Goal: Task Accomplishment & Management: Use online tool/utility

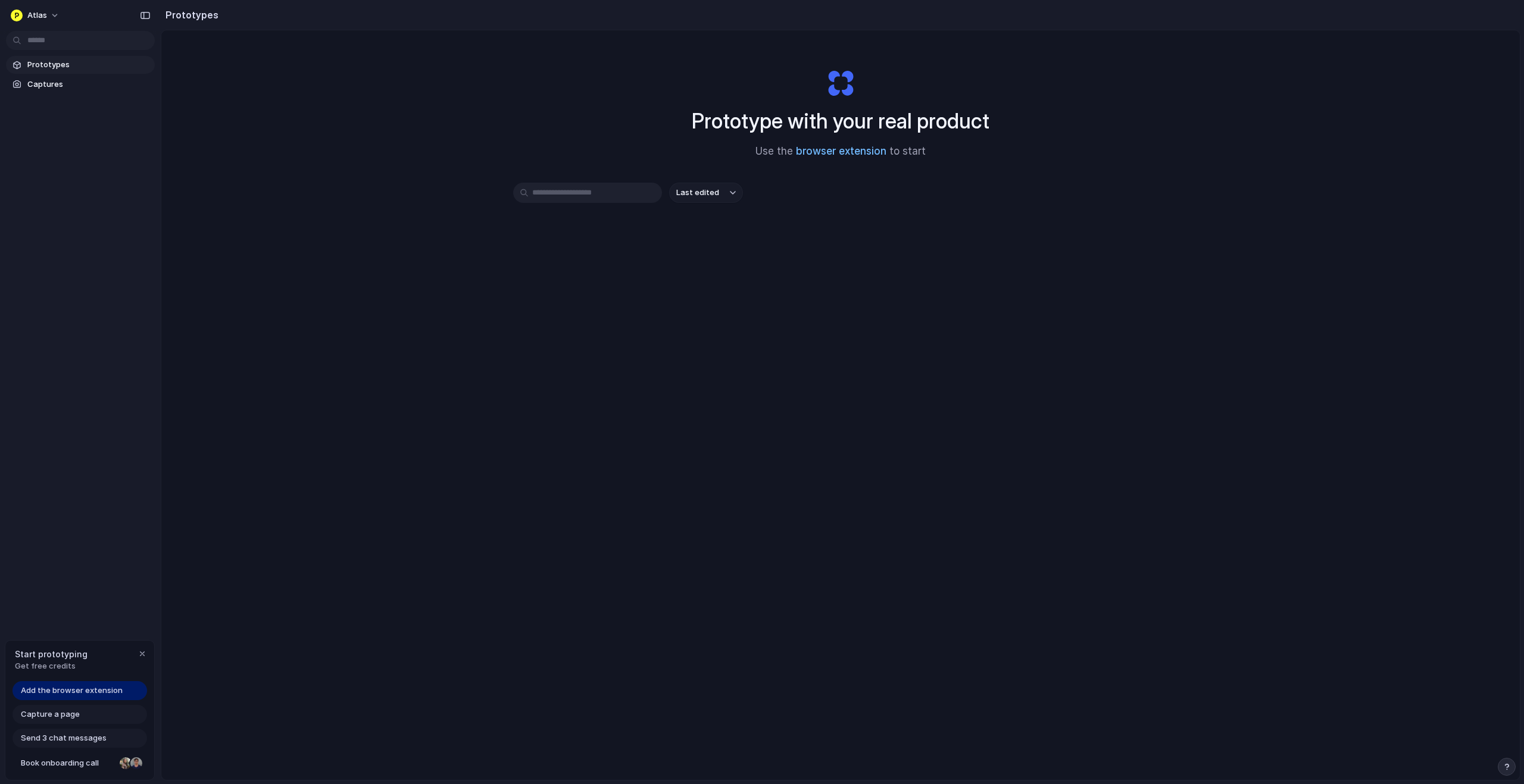
click at [837, 150] on link "browser extension" at bounding box center [841, 151] width 91 height 12
click at [56, 15] on button "Atlas" at bounding box center [36, 16] width 59 height 19
click at [67, 58] on span "Invite members" at bounding box center [56, 61] width 57 height 12
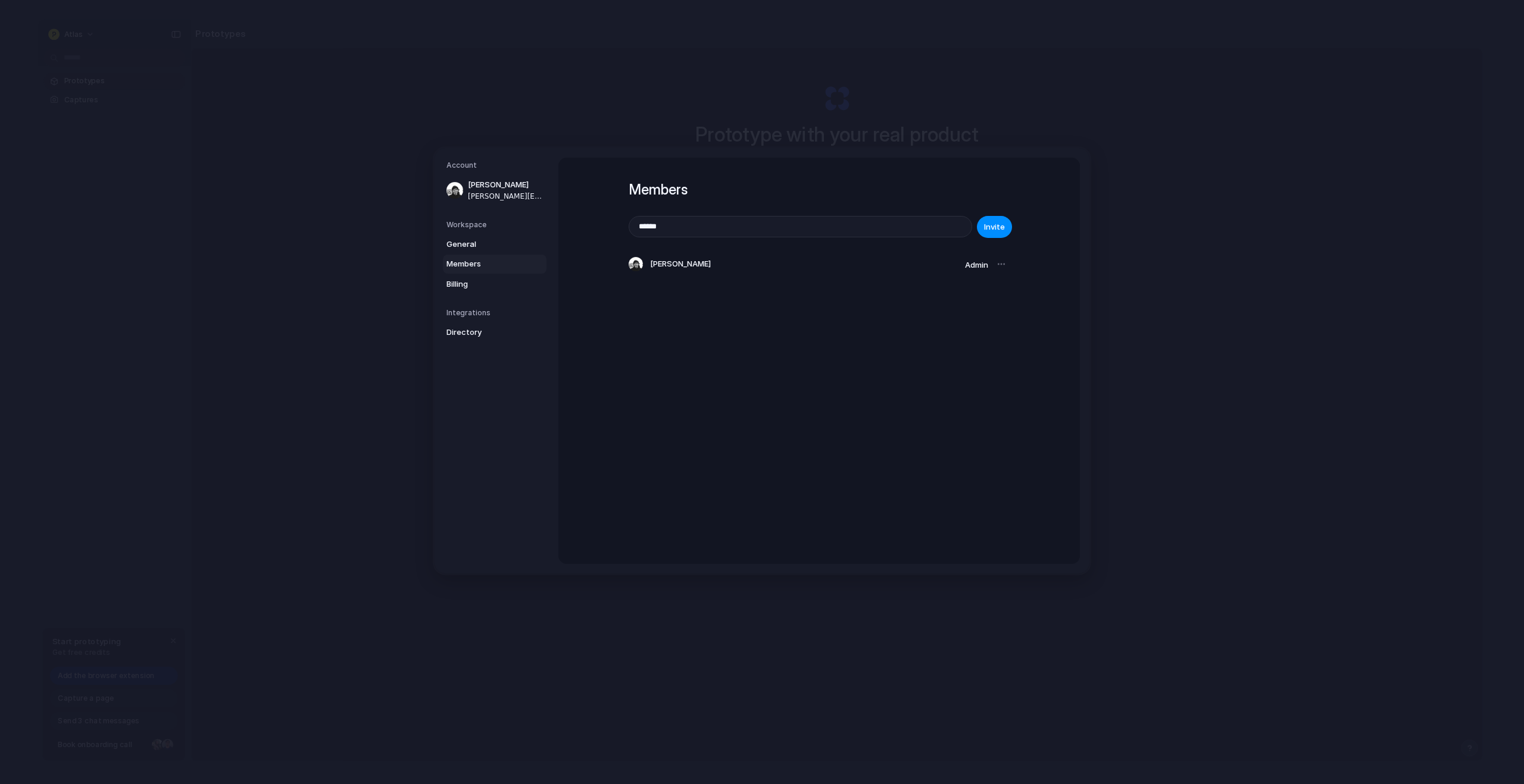
type input "******"
click at [761, 310] on div "Members ****** Invite Robbie Broome Admin" at bounding box center [819, 238] width 381 height 161
click at [687, 230] on input "******" at bounding box center [801, 227] width 342 height 20
click at [794, 374] on div "Members Invite Robbie Broome Admin" at bounding box center [819, 361] width 522 height 406
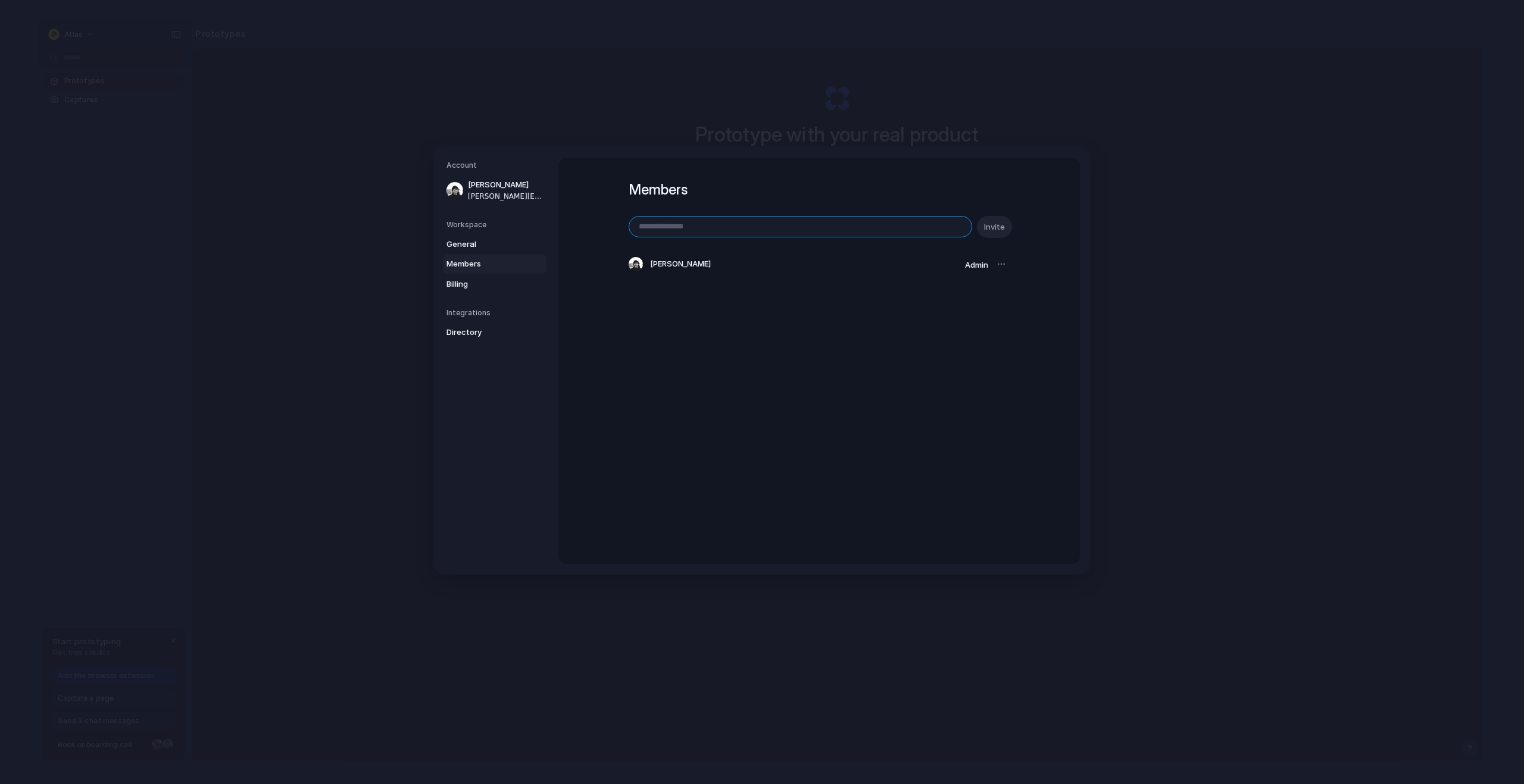
click at [680, 230] on input "email" at bounding box center [801, 227] width 342 height 20
type input "**********"
click at [1000, 225] on span "Invite" at bounding box center [994, 227] width 21 height 12
click at [477, 285] on span "Billing" at bounding box center [484, 284] width 76 height 12
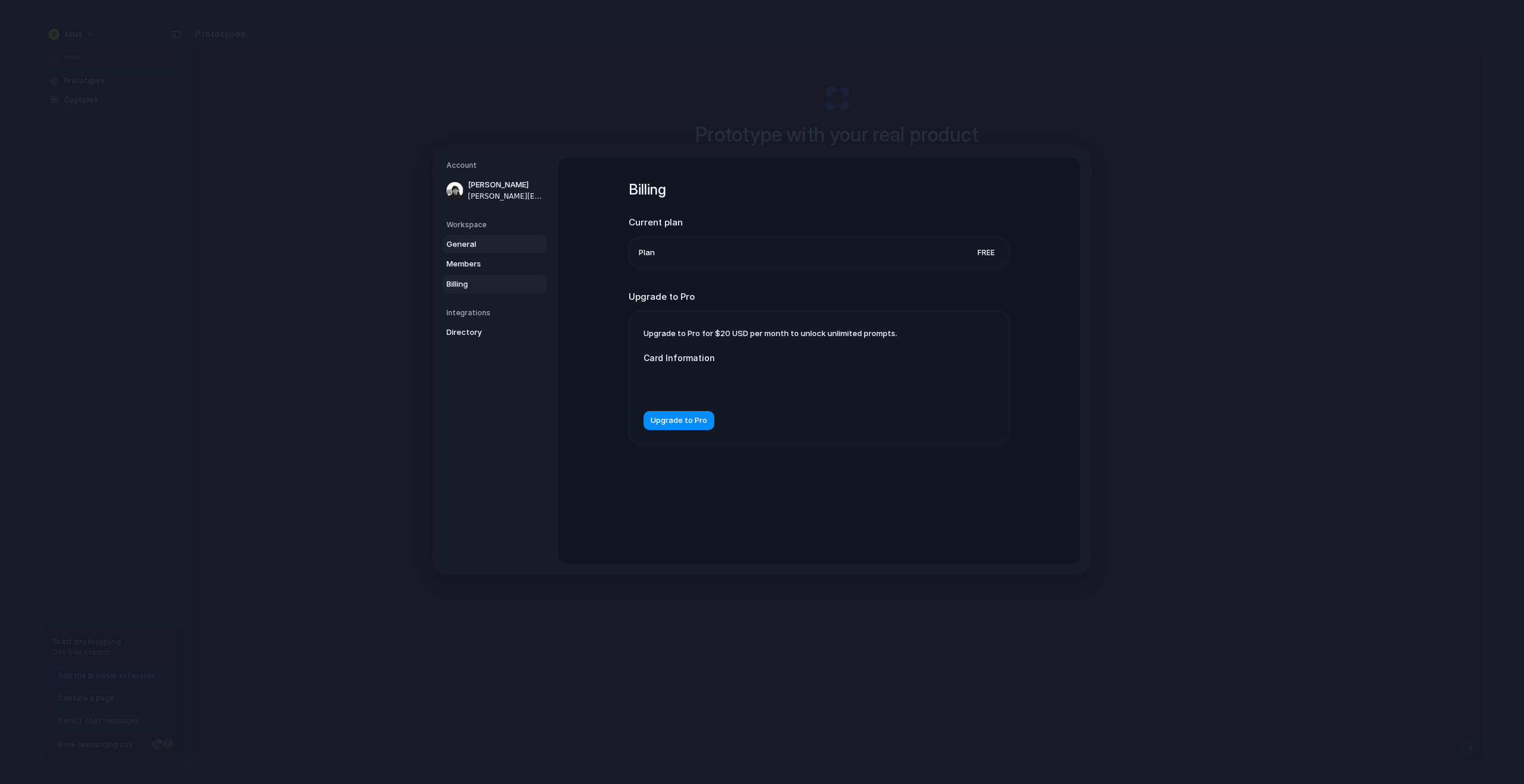
click at [477, 243] on span "General" at bounding box center [484, 244] width 76 height 12
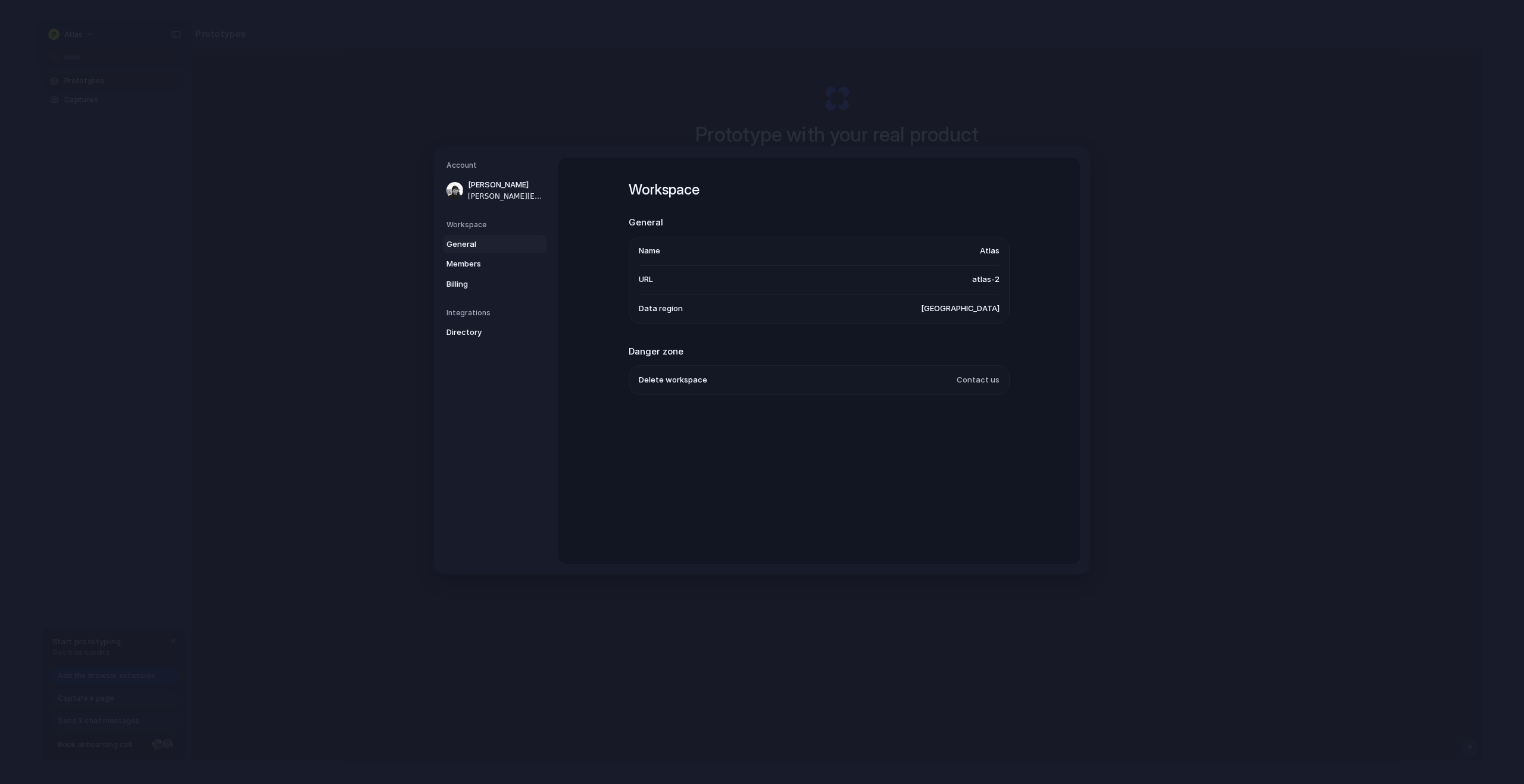
click at [815, 283] on li "URL atlas-2" at bounding box center [819, 280] width 360 height 29
click at [496, 331] on span "Directory" at bounding box center [484, 332] width 76 height 12
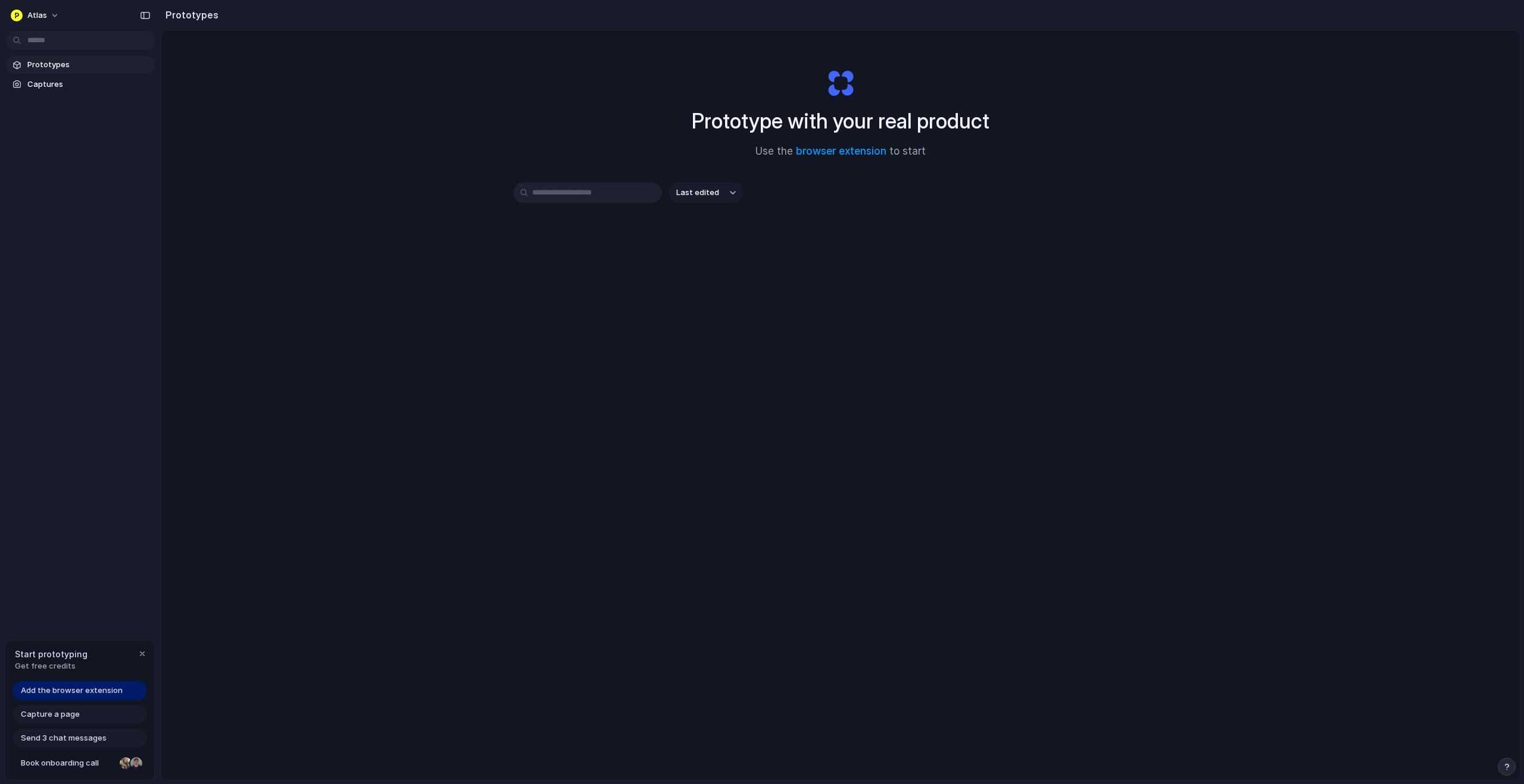
click at [48, 63] on span "Prototypes" at bounding box center [88, 64] width 123 height 12
click at [57, 84] on span "Captures" at bounding box center [88, 84] width 123 height 12
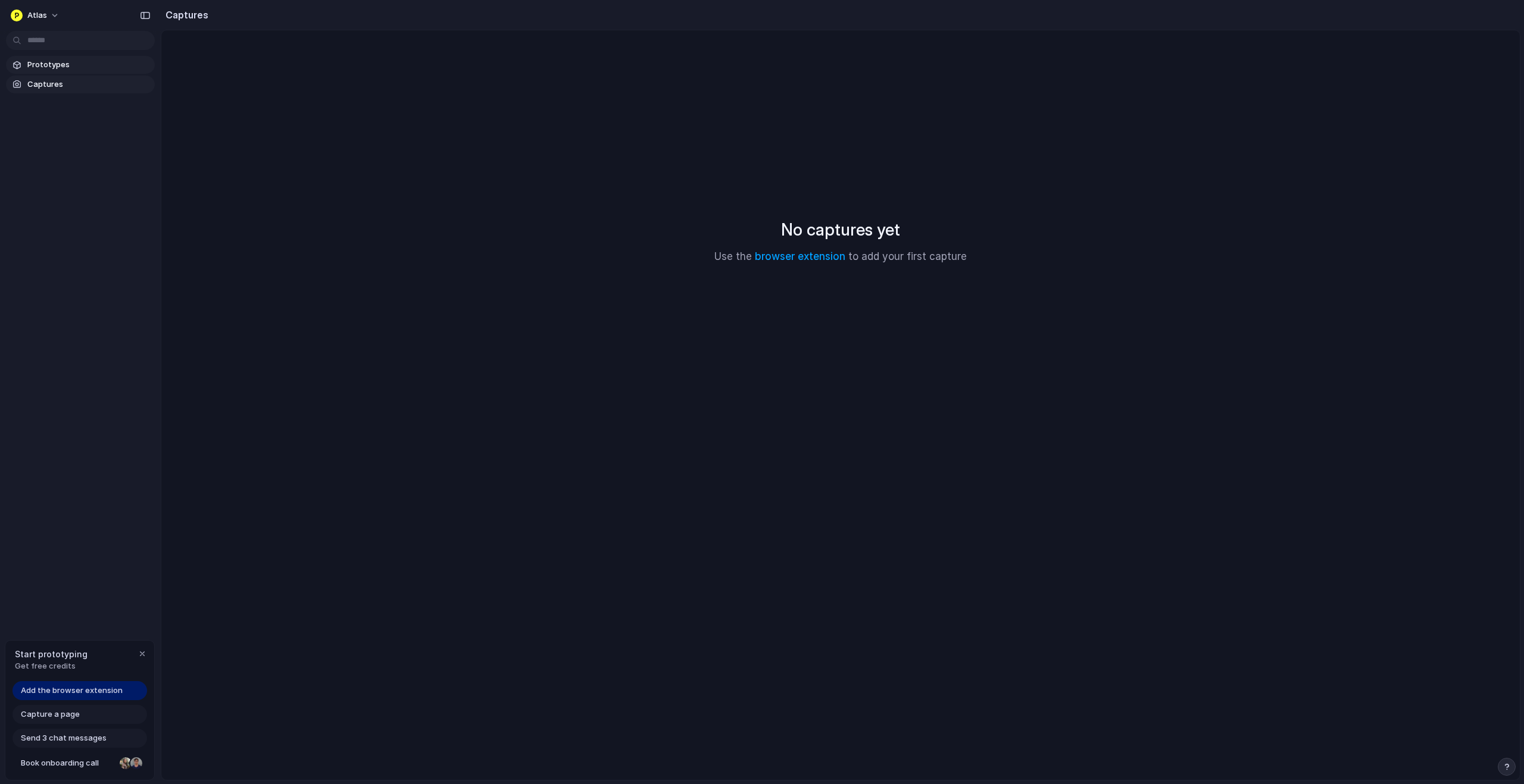
click at [69, 62] on span "Prototypes" at bounding box center [88, 64] width 123 height 12
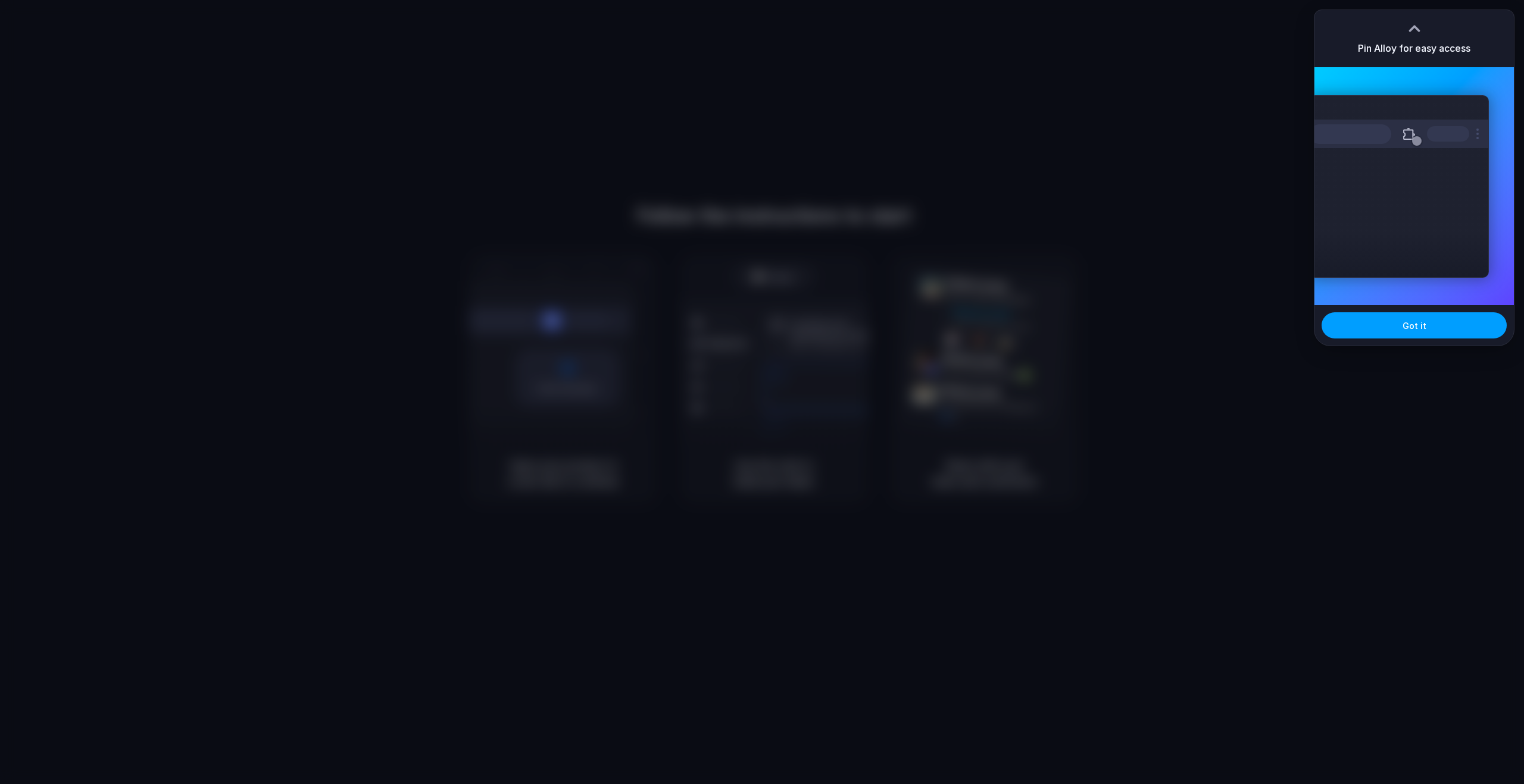
click at [1442, 331] on button "Got it" at bounding box center [1414, 325] width 185 height 26
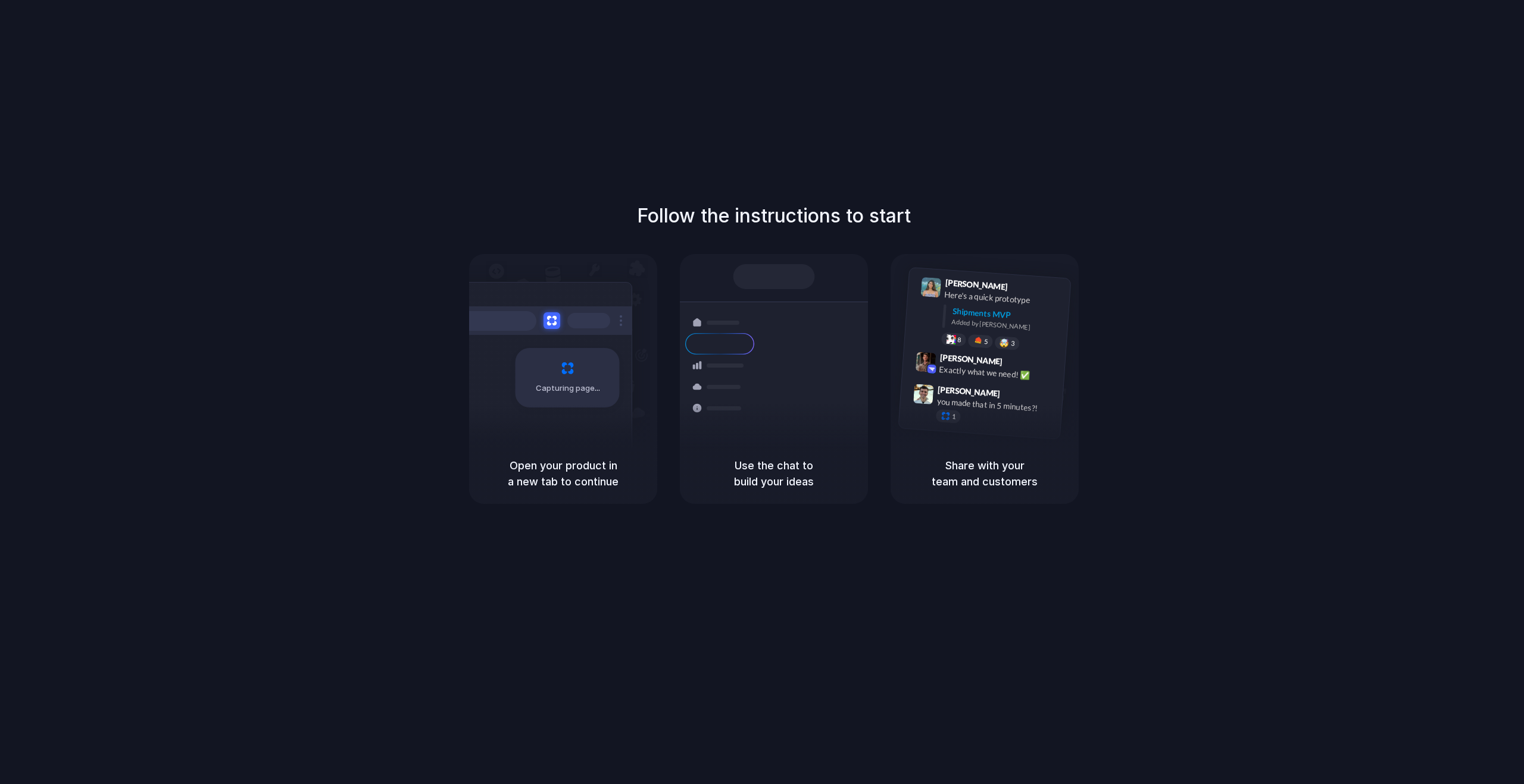
click at [762, 392] on div at bounding box center [762, 392] width 0 height 0
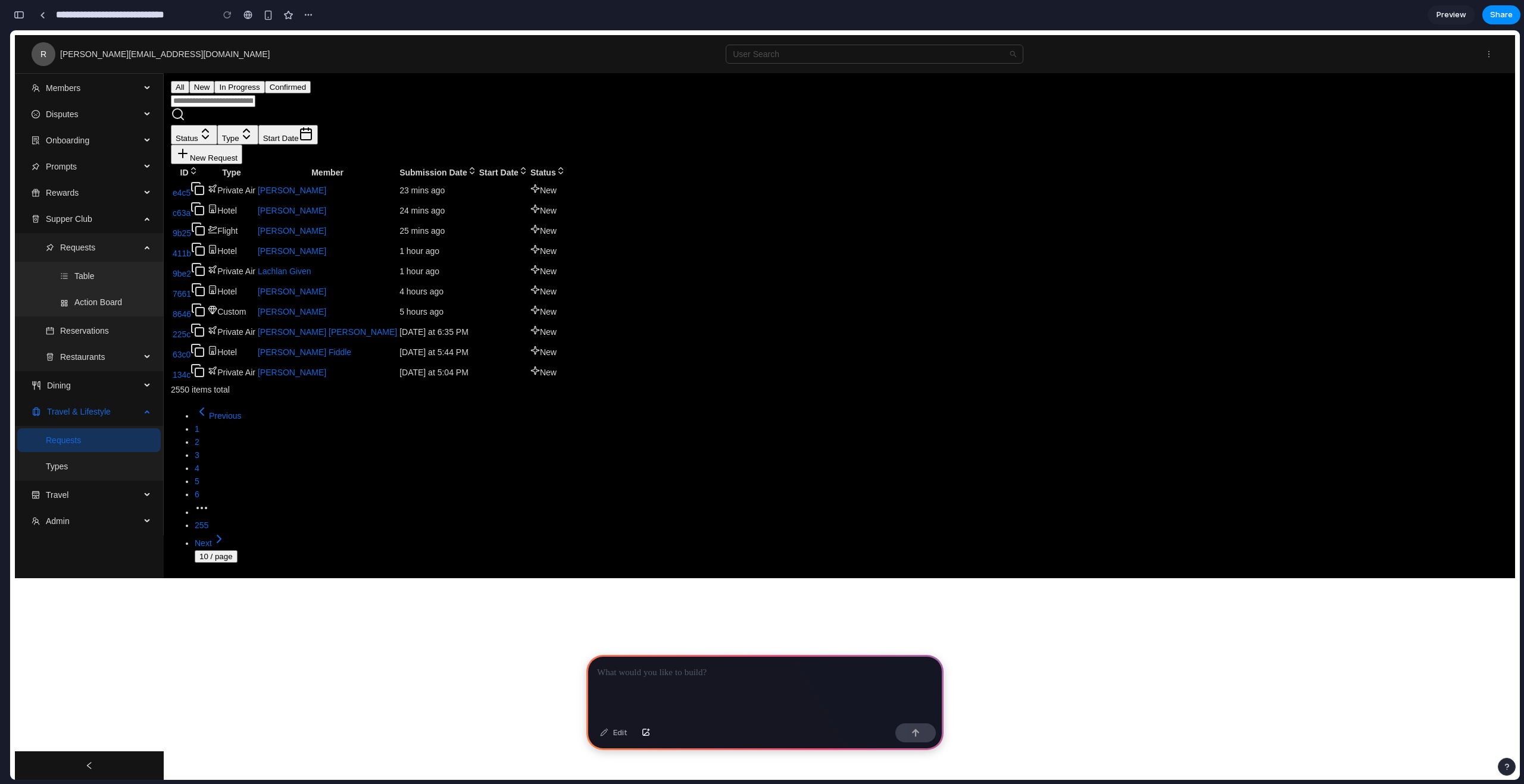
click at [669, 693] on div at bounding box center [765, 686] width 357 height 63
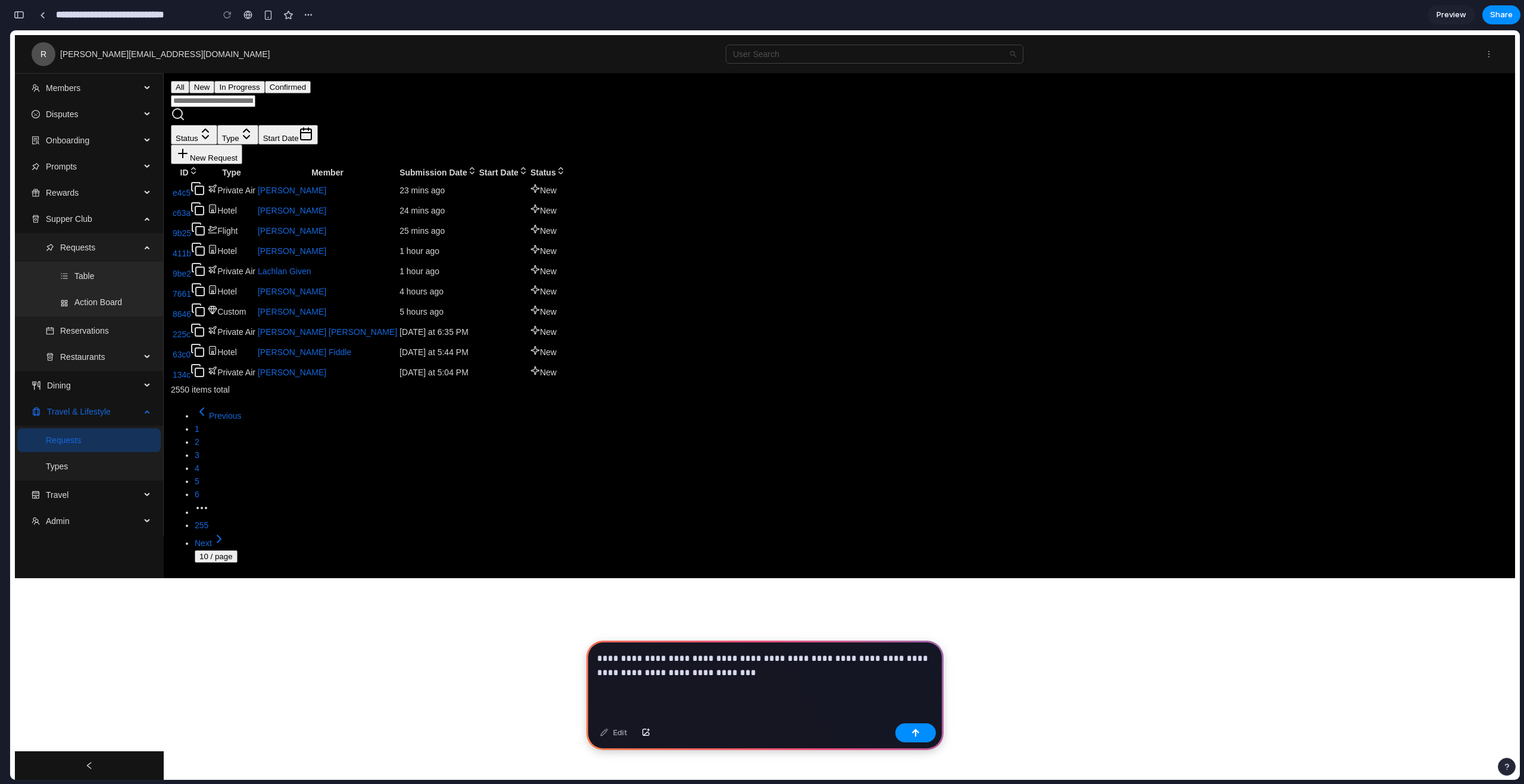
click at [921, 656] on p "**********" at bounding box center [765, 666] width 335 height 29
drag, startPoint x: 719, startPoint y: 671, endPoint x: 791, endPoint y: 674, distance: 72.1
click at [791, 674] on p "**********" at bounding box center [765, 666] width 335 height 29
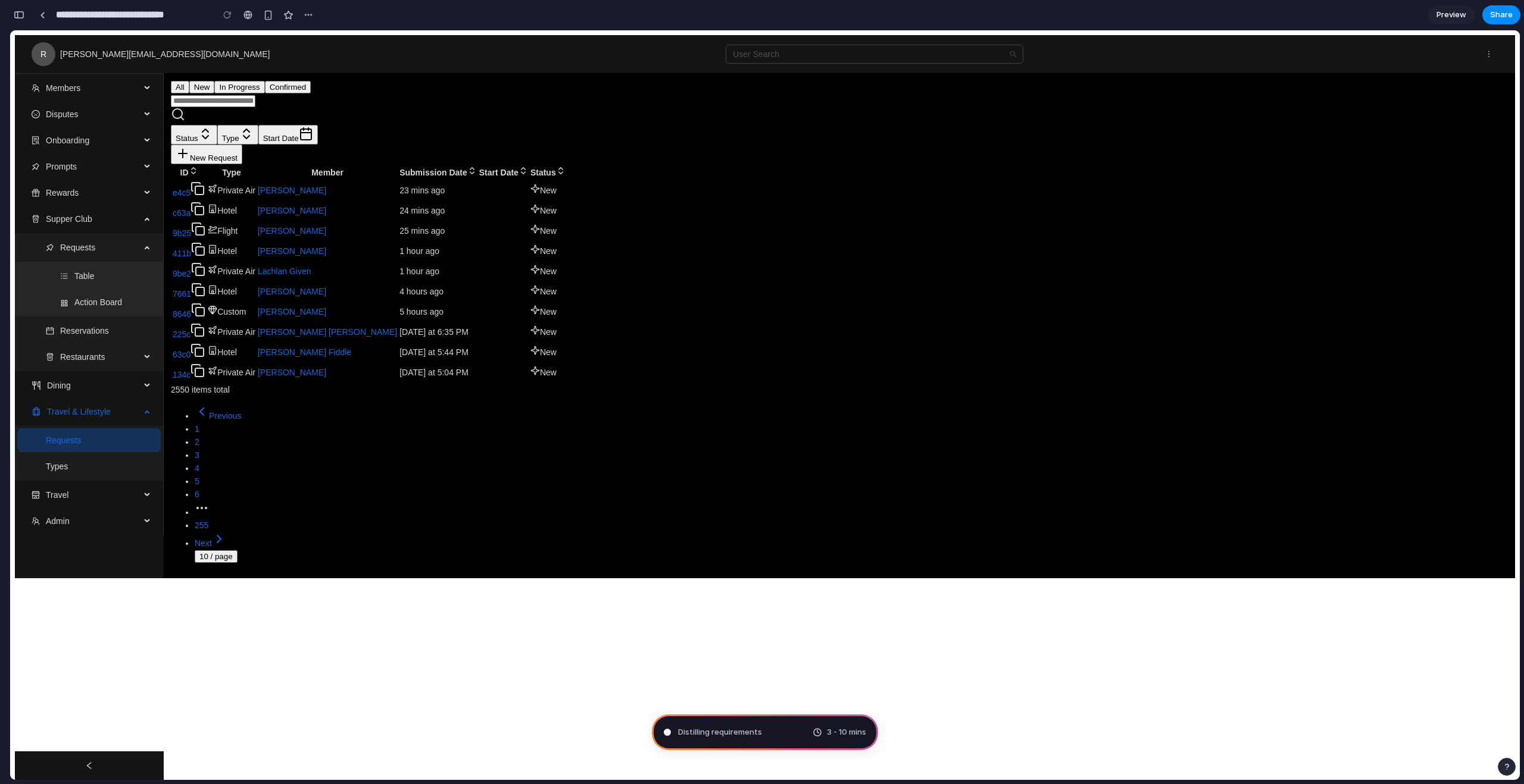
type input "**********"
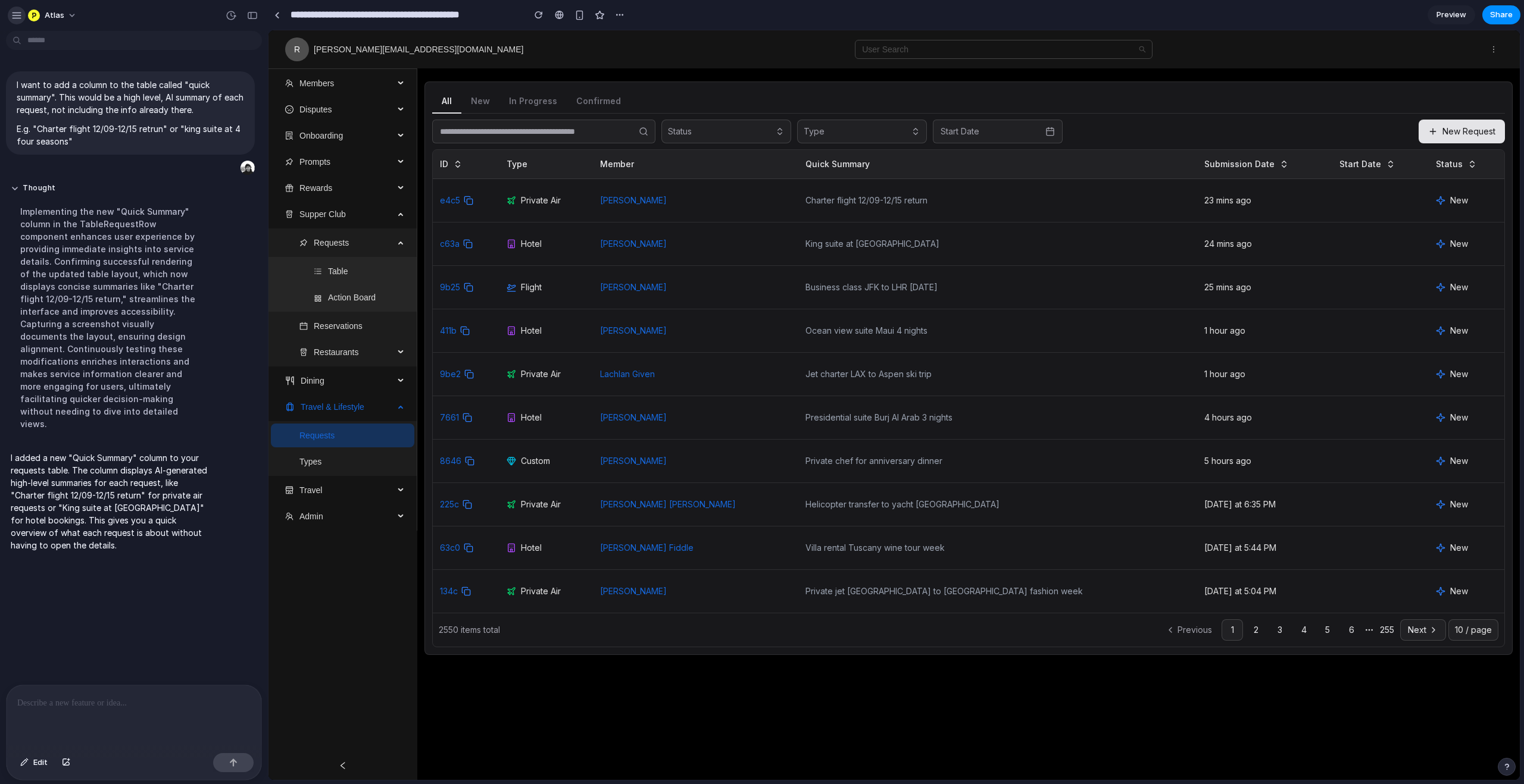
click at [16, 14] on div "button" at bounding box center [16, 16] width 11 height 11
click at [229, 206] on div "Thought Implementing the new "Quick Summary" column in the TableRequestRow comp…" at bounding box center [131, 310] width 249 height 268
click at [1365, 161] on th "Start Date" at bounding box center [1380, 164] width 96 height 29
click at [138, 712] on div at bounding box center [134, 717] width 255 height 63
click at [741, 201] on td "[PERSON_NAME]" at bounding box center [695, 201] width 206 height 44
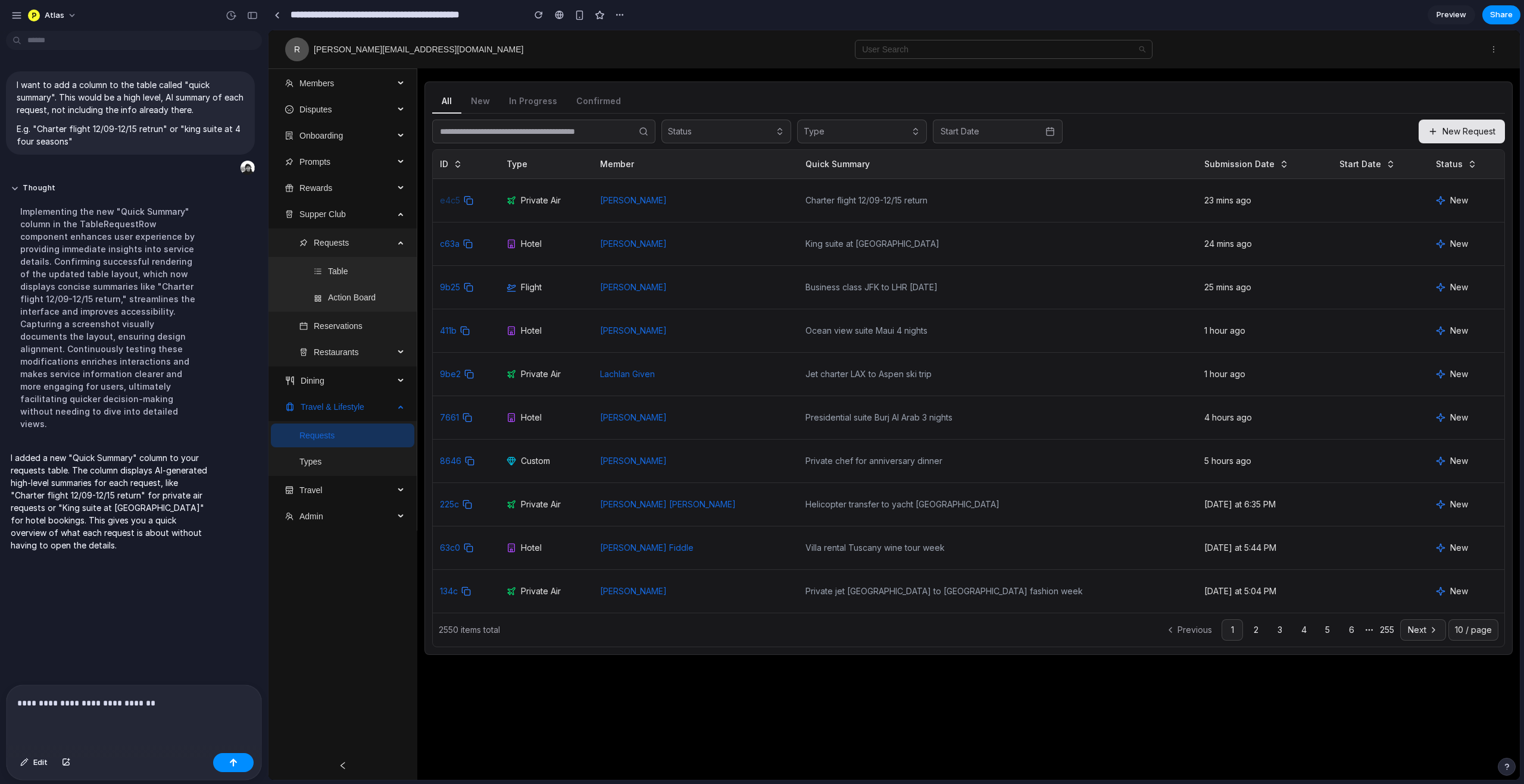
click at [454, 202] on link "e4c5" at bounding box center [450, 200] width 20 height 12
drag, startPoint x: 936, startPoint y: 161, endPoint x: 837, endPoint y: 162, distance: 99.0
click at [837, 162] on th "Quick Summary" at bounding box center [998, 164] width 399 height 29
click at [849, 192] on td "Charter flight 12/09-12/15 return" at bounding box center [998, 201] width 399 height 44
drag, startPoint x: 838, startPoint y: 163, endPoint x: 910, endPoint y: 163, distance: 72.0
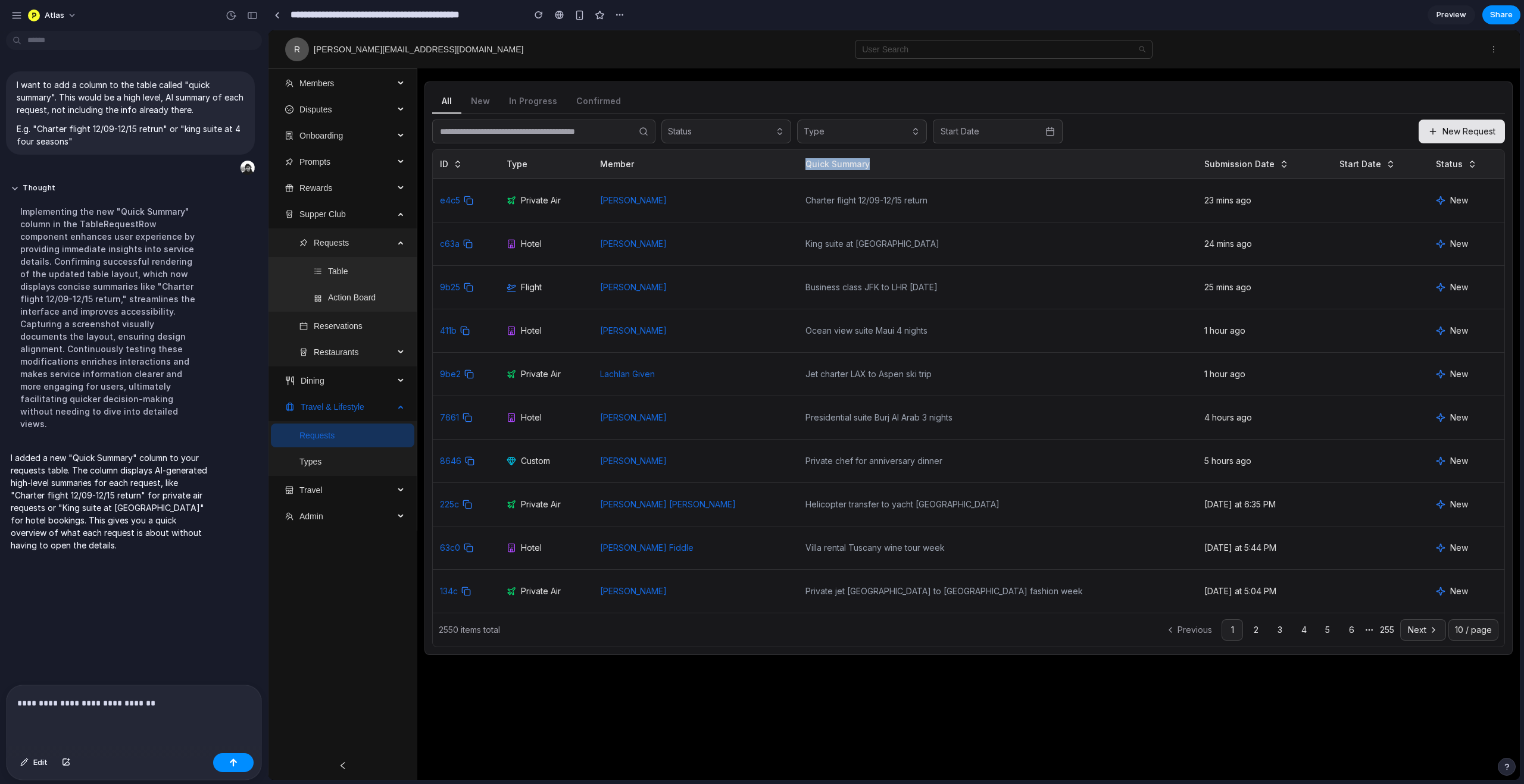
click at [910, 163] on th "Quick Summary" at bounding box center [998, 164] width 399 height 29
drag, startPoint x: 835, startPoint y: 198, endPoint x: 977, endPoint y: 200, distance: 142.0
click at [977, 200] on td "Charter flight 12/09-12/15 return" at bounding box center [998, 201] width 399 height 44
click at [798, 210] on td "[PERSON_NAME]" at bounding box center [695, 201] width 206 height 44
drag, startPoint x: 840, startPoint y: 202, endPoint x: 973, endPoint y: 203, distance: 133.0
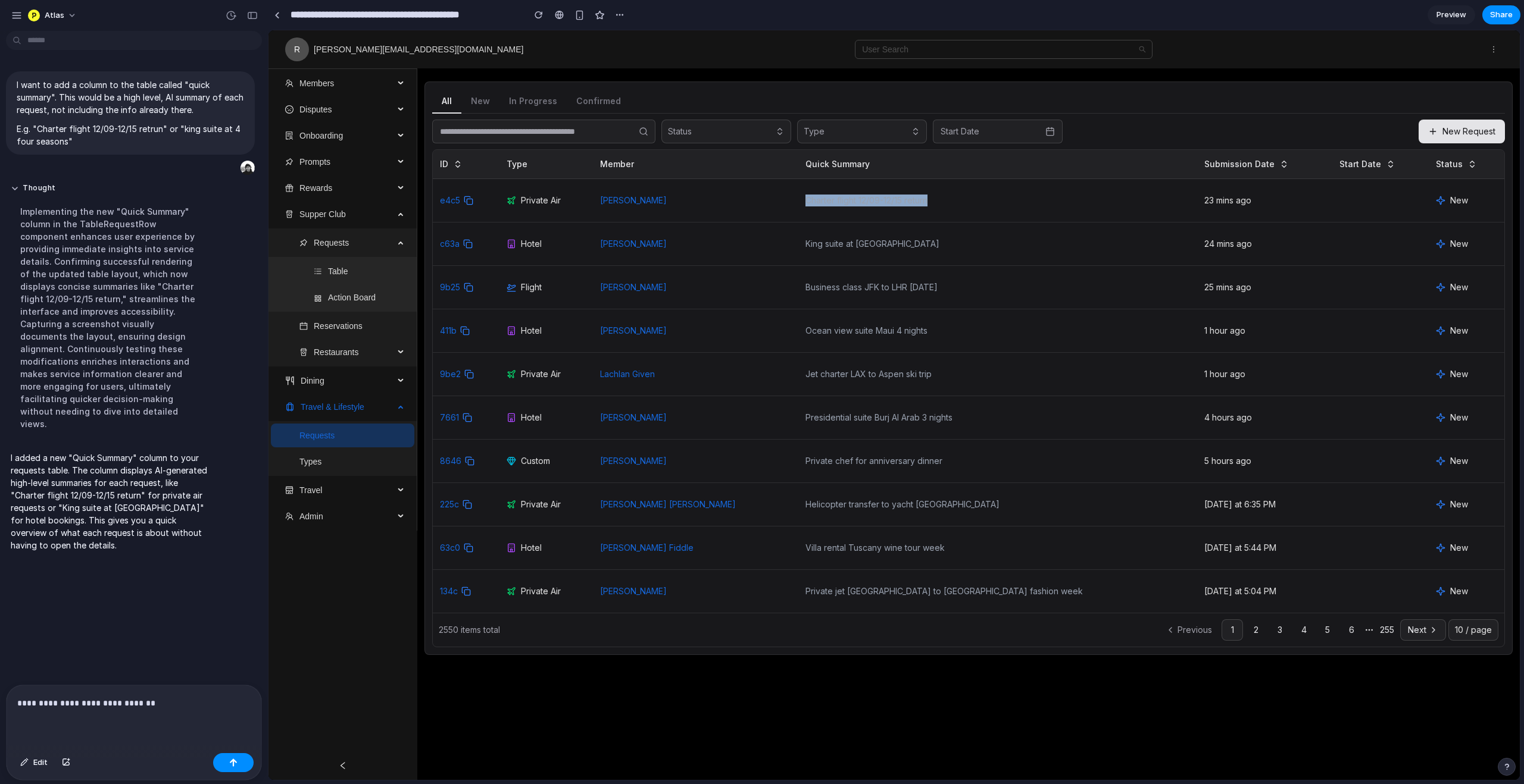
click at [973, 203] on td "Charter flight 12/09-12/15 return" at bounding box center [998, 201] width 399 height 44
drag, startPoint x: 838, startPoint y: 244, endPoint x: 973, endPoint y: 253, distance: 135.3
click at [973, 253] on td "King suite at [GEOGRAPHIC_DATA]" at bounding box center [998, 245] width 399 height 44
click at [174, 706] on p "**********" at bounding box center [134, 703] width 233 height 14
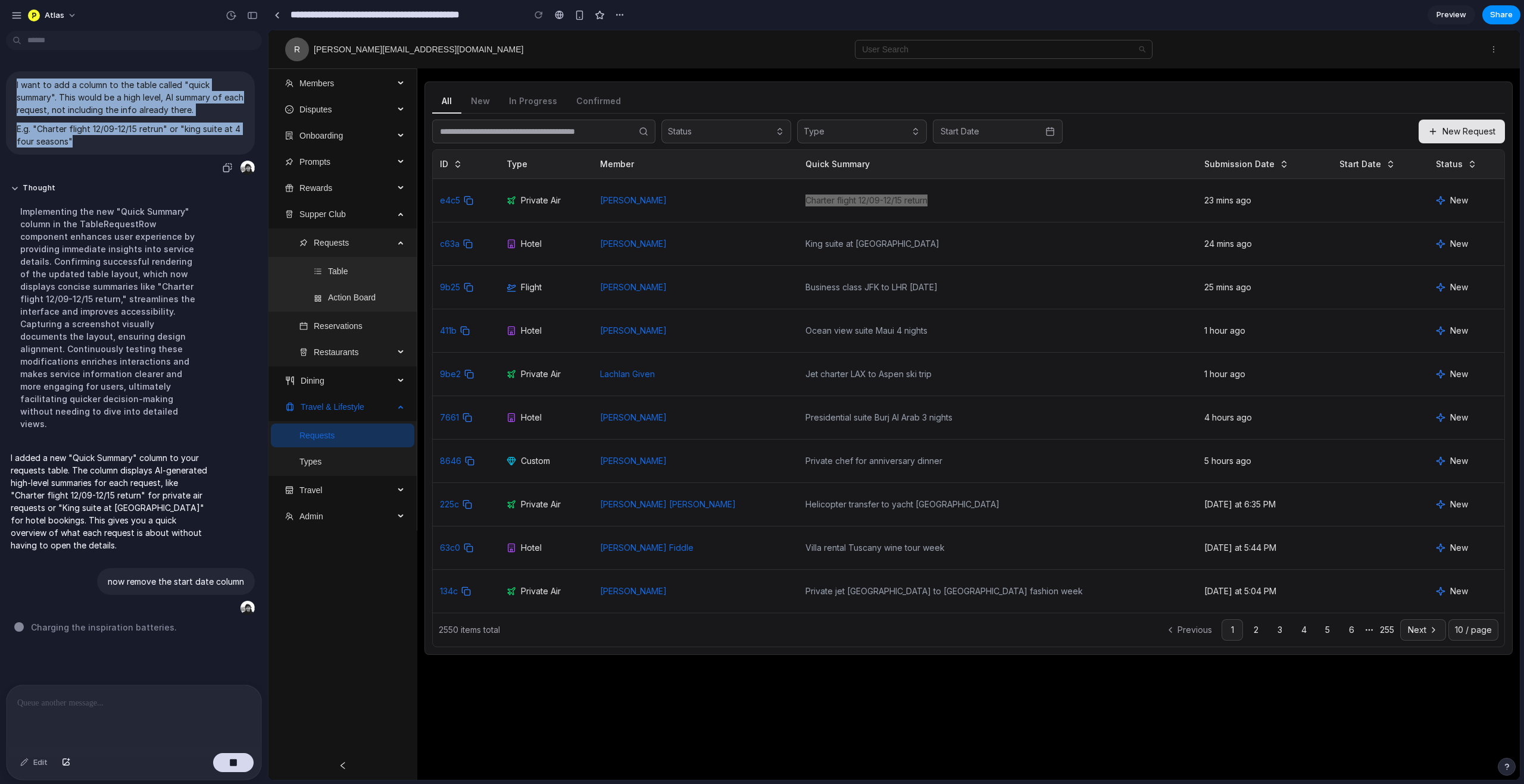
drag, startPoint x: 15, startPoint y: 81, endPoint x: 192, endPoint y: 141, distance: 186.9
click at [192, 141] on div "I want to add a column to the table called "quick summary". This would be a hig…" at bounding box center [131, 113] width 249 height 84
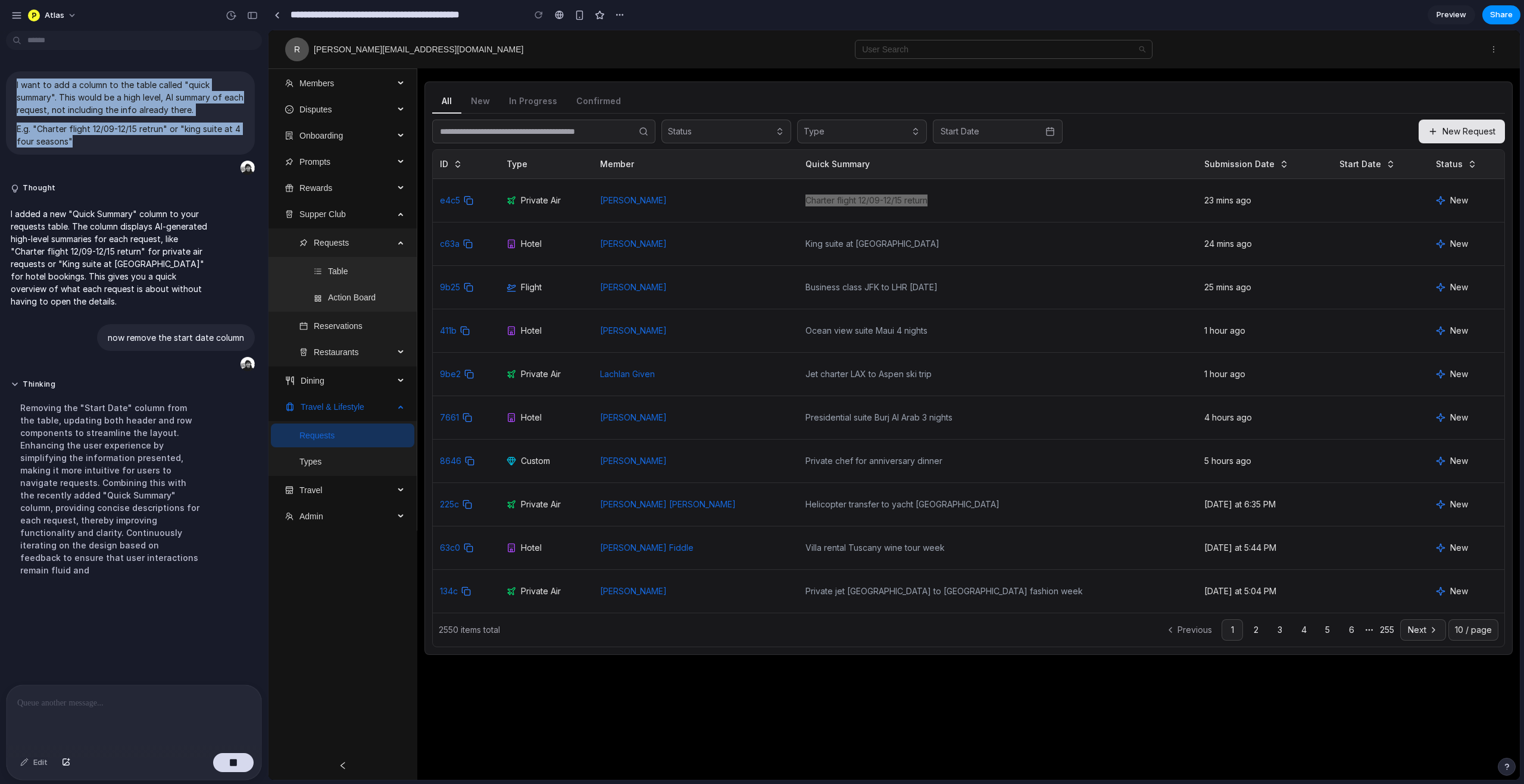
click at [762, 392] on div at bounding box center [762, 392] width 0 height 0
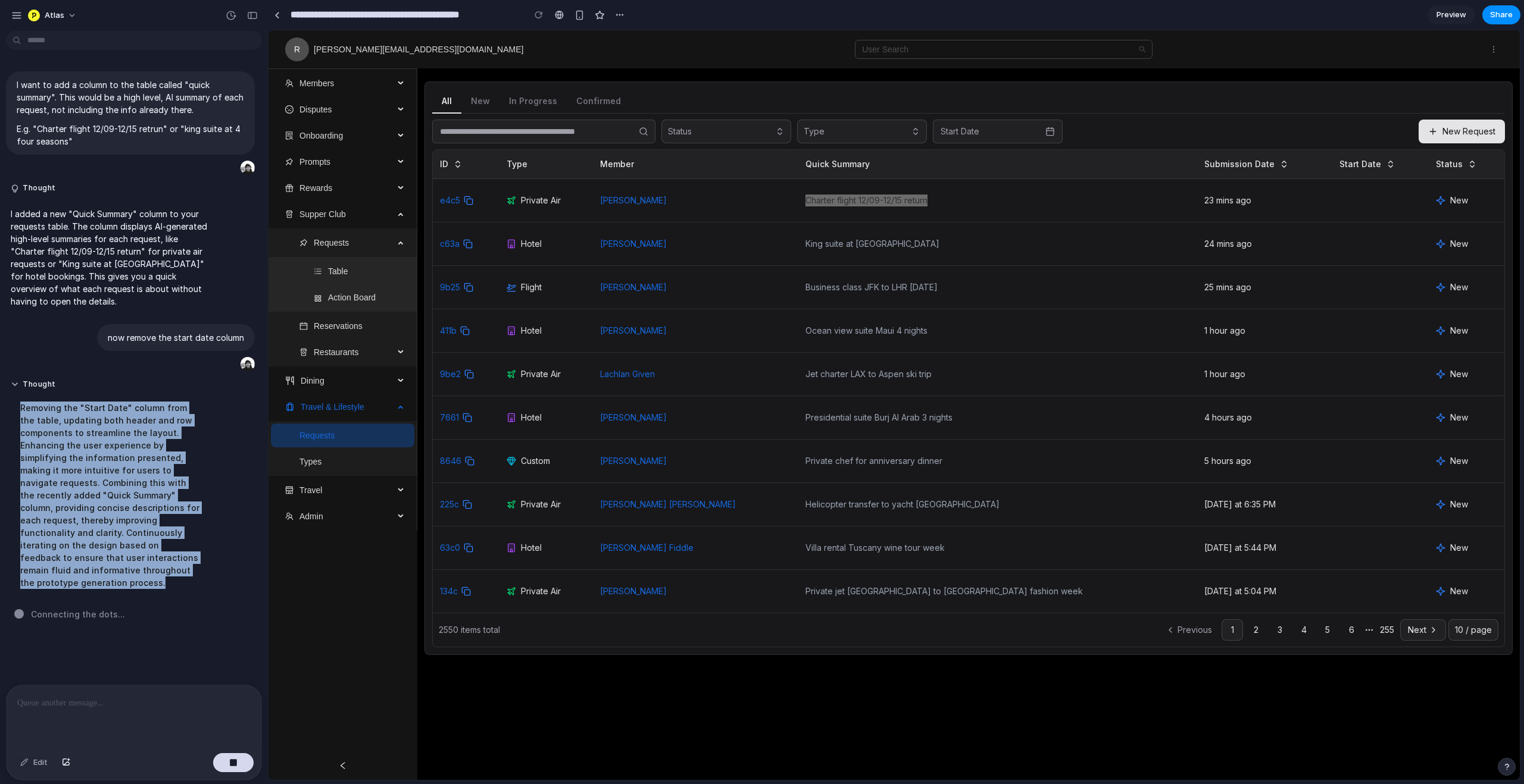
drag, startPoint x: 142, startPoint y: 565, endPoint x: 8, endPoint y: 410, distance: 204.9
click at [8, 410] on div "Thought Removing the "Start Date" column from the table, updating both header a…" at bounding box center [110, 488] width 208 height 231
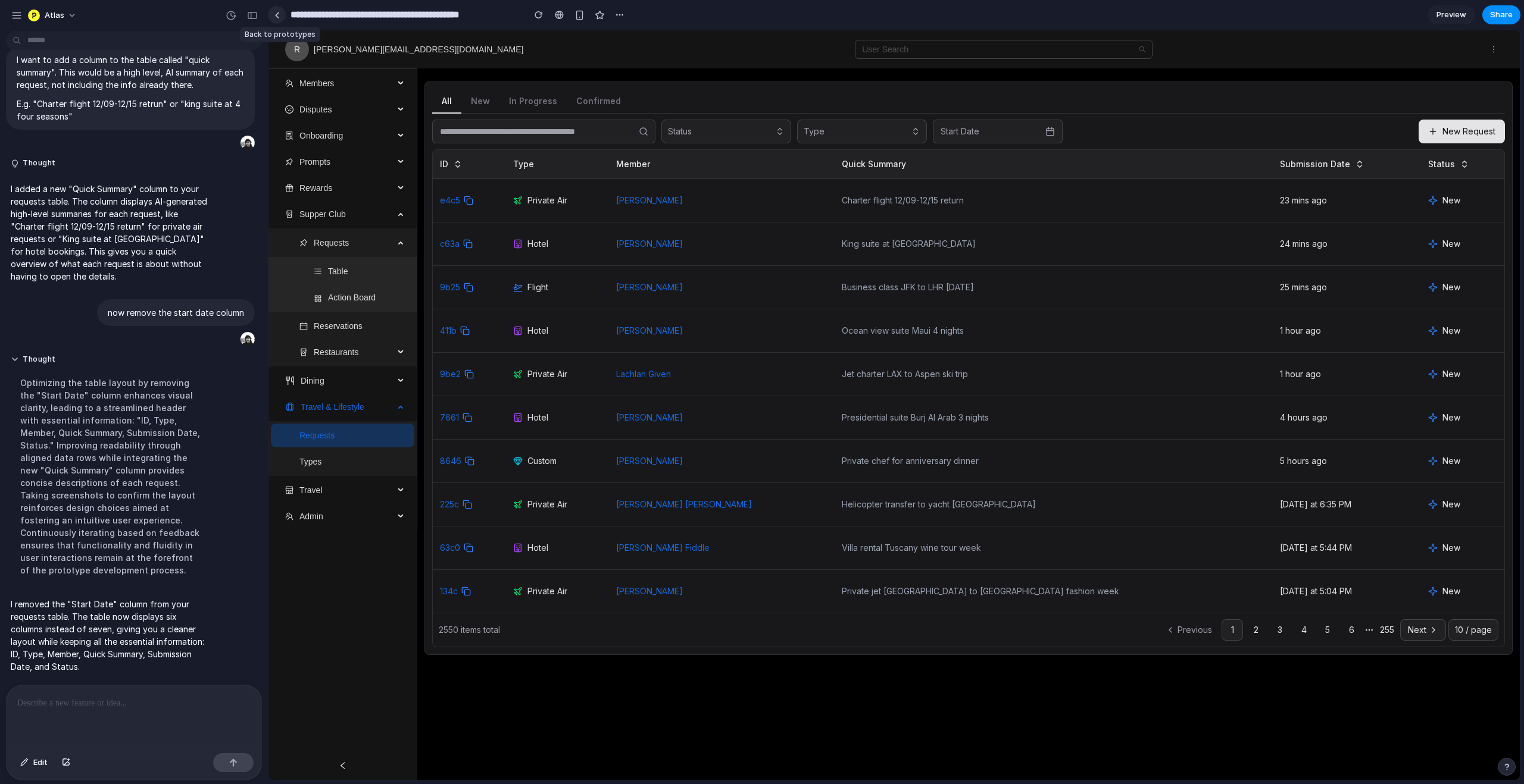
click at [281, 15] on link at bounding box center [277, 15] width 18 height 18
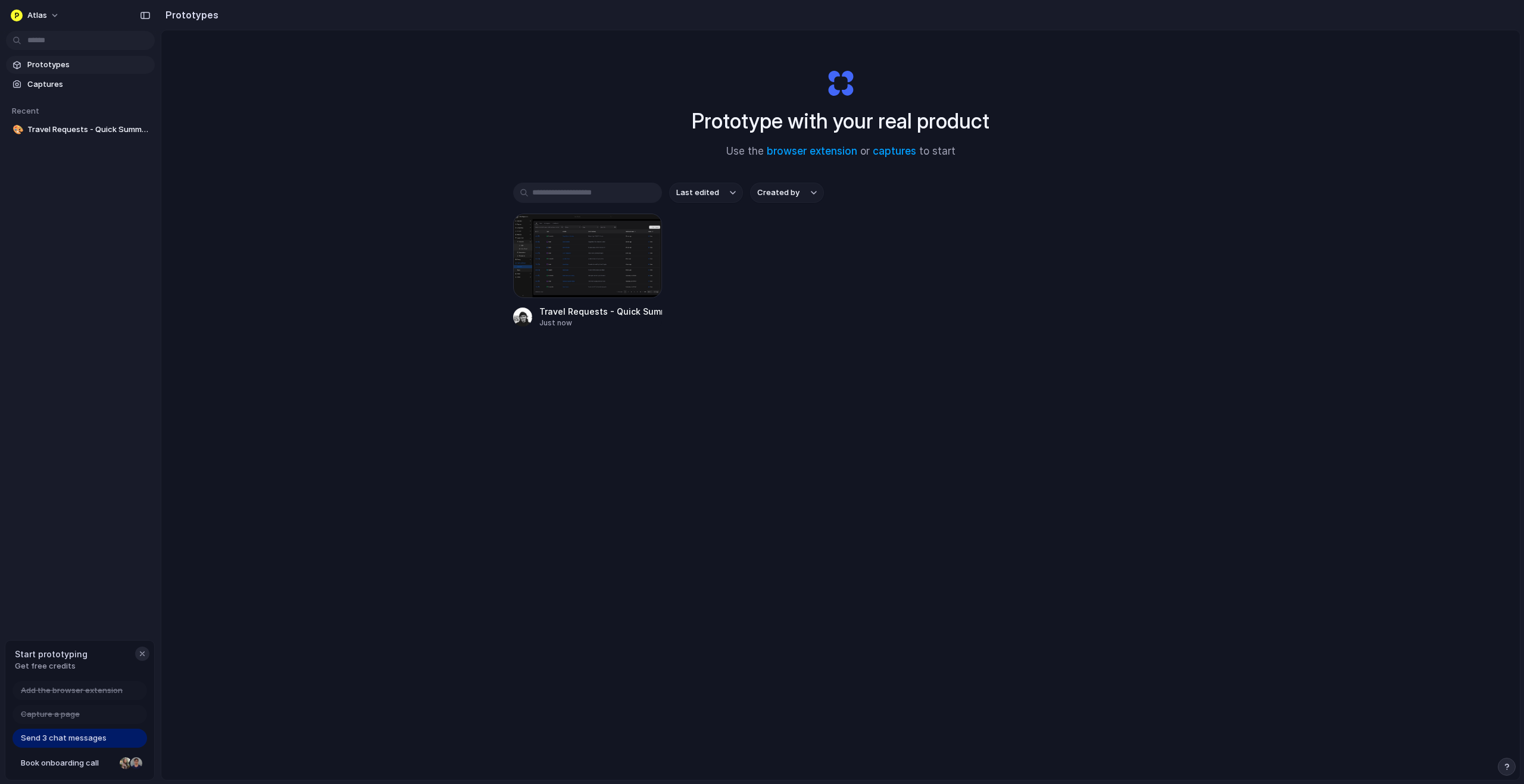
click at [138, 653] on div "button" at bounding box center [142, 654] width 9 height 9
click at [39, 14] on span "Atlas" at bounding box center [37, 15] width 20 height 12
click at [50, 56] on span "Invite members" at bounding box center [56, 61] width 57 height 12
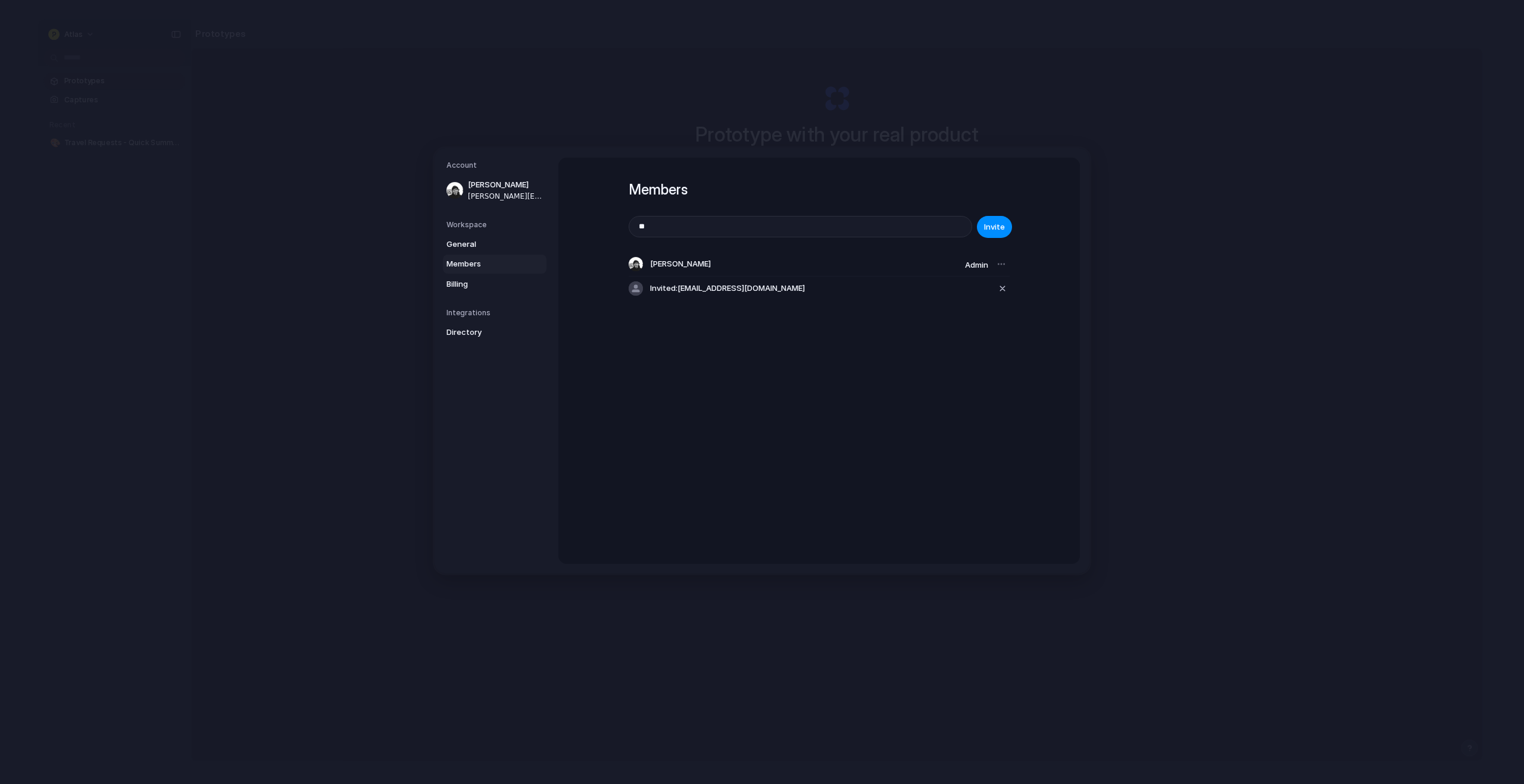
type input "*"
type input "**********"
click at [999, 226] on span "Invite" at bounding box center [994, 227] width 21 height 12
click at [478, 288] on span "Billing" at bounding box center [484, 284] width 76 height 12
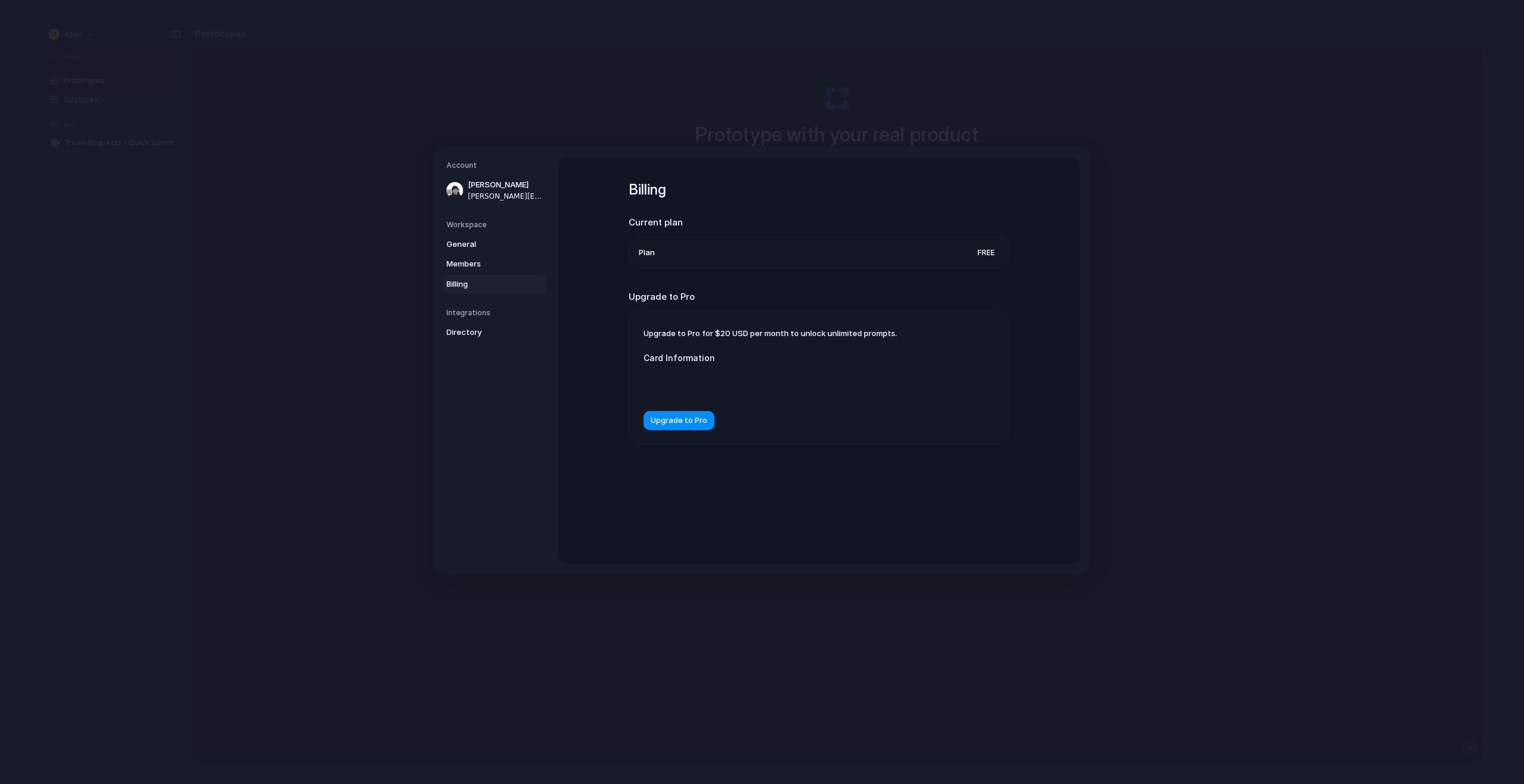
click at [827, 257] on li "Plan Free" at bounding box center [819, 252] width 360 height 31
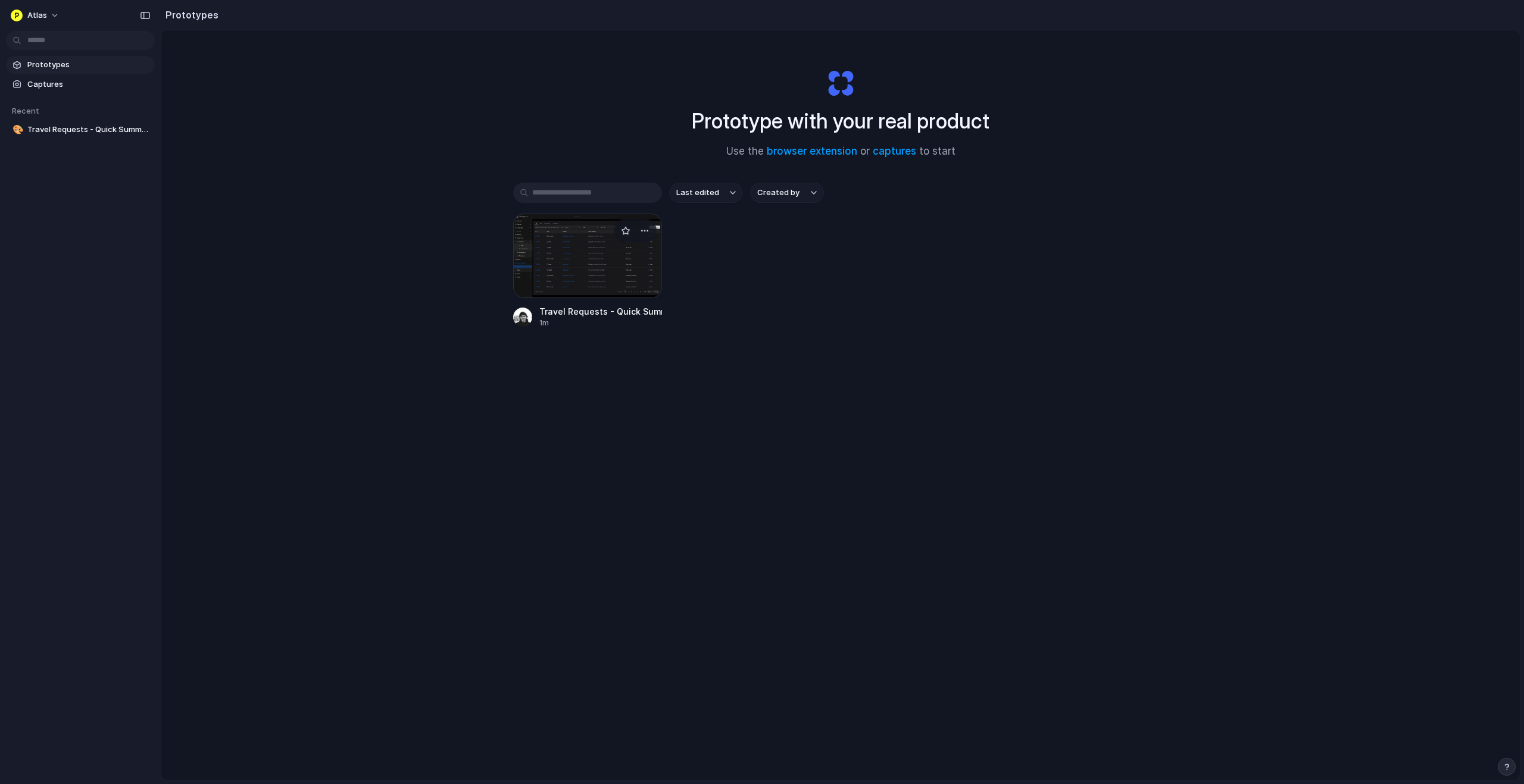
click at [576, 239] on div at bounding box center [587, 256] width 149 height 84
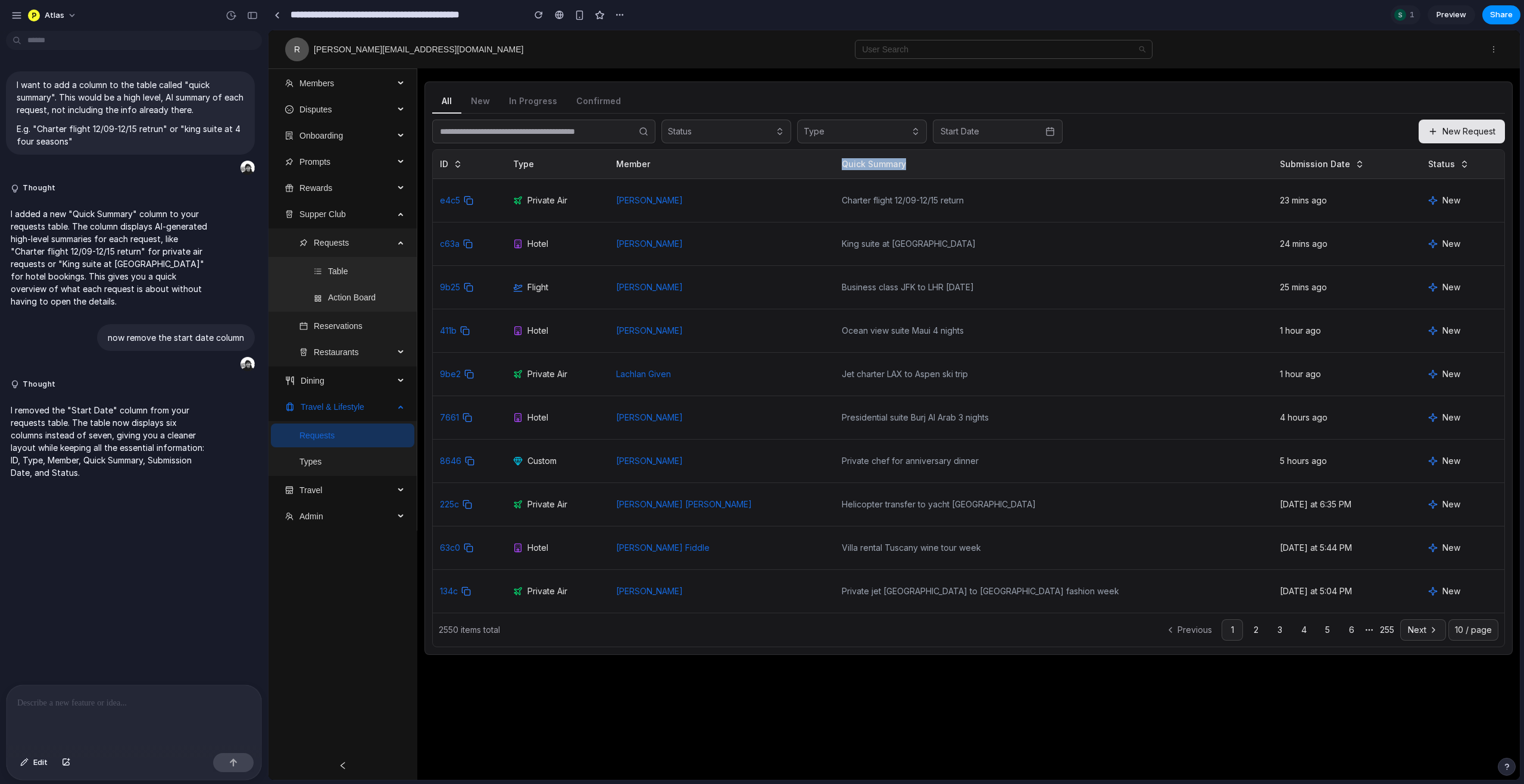
drag, startPoint x: 889, startPoint y: 166, endPoint x: 960, endPoint y: 186, distance: 73.8
click at [970, 169] on th "Quick Summary" at bounding box center [1053, 164] width 438 height 29
drag, startPoint x: 889, startPoint y: 200, endPoint x: 1017, endPoint y: 203, distance: 128.0
click at [1017, 203] on td "Charter flight 12/09-12/15 return" at bounding box center [1053, 201] width 438 height 44
drag, startPoint x: 888, startPoint y: 245, endPoint x: 1035, endPoint y: 245, distance: 147.0
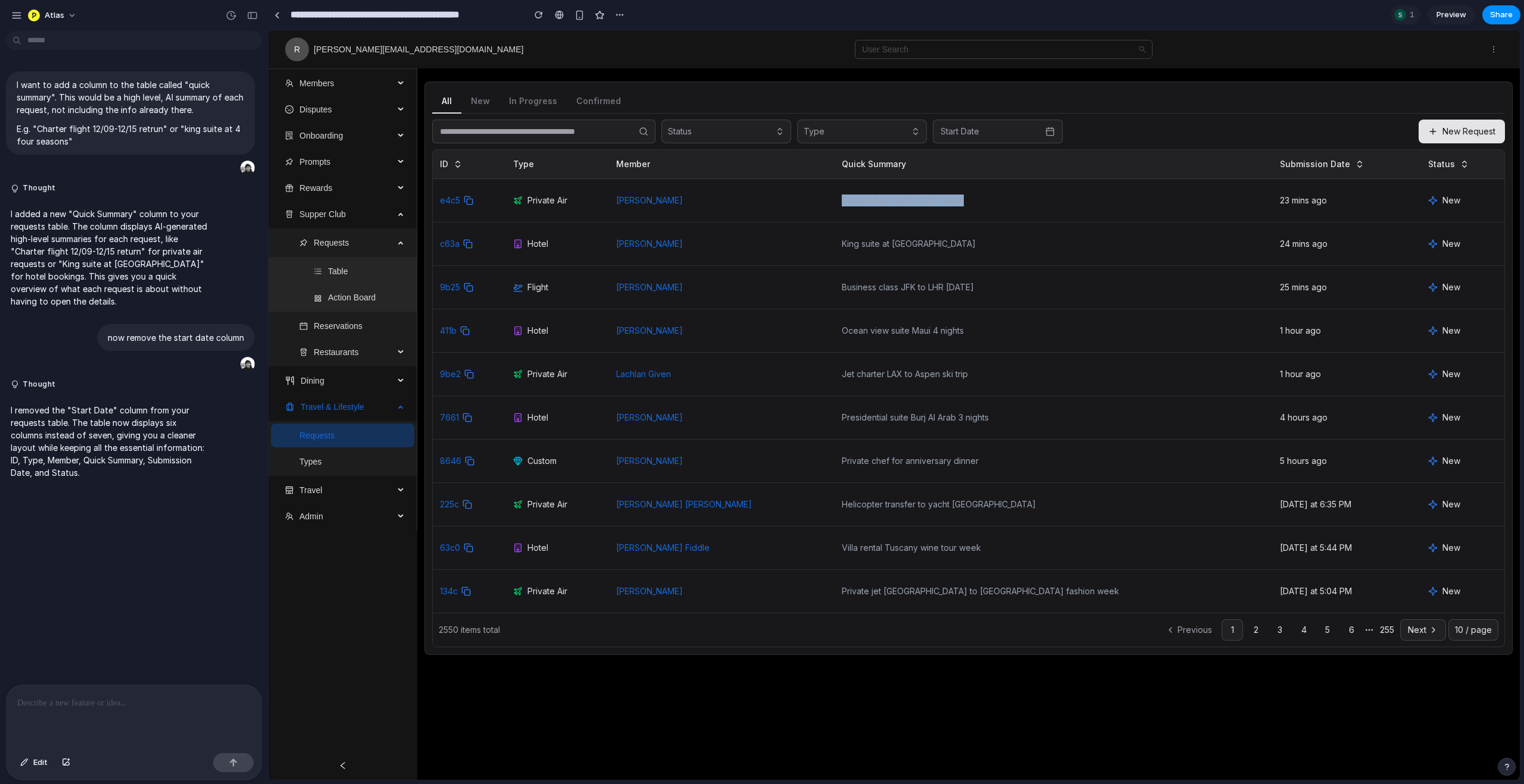
click at [1035, 245] on td "King suite at [GEOGRAPHIC_DATA]" at bounding box center [1053, 245] width 438 height 44
drag, startPoint x: 888, startPoint y: 288, endPoint x: 1038, endPoint y: 289, distance: 150.0
click at [1038, 289] on td "Business class JFK to LHR [DATE]" at bounding box center [1053, 288] width 438 height 44
